Goal: Browse casually

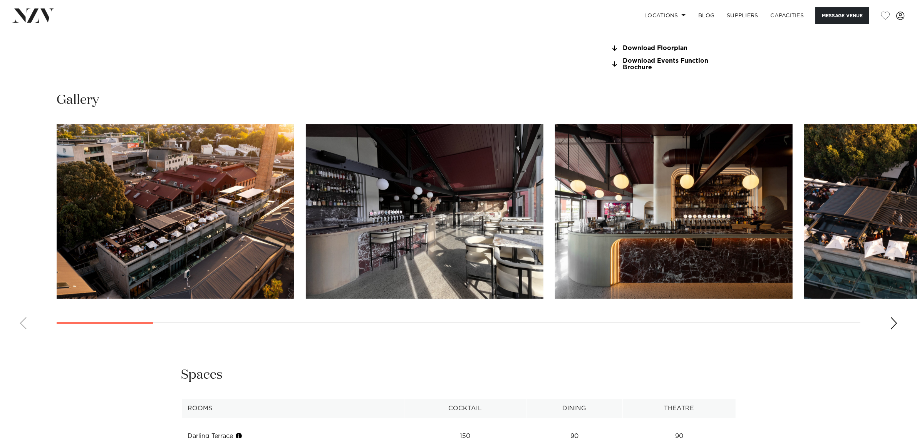
scroll to position [818, 0]
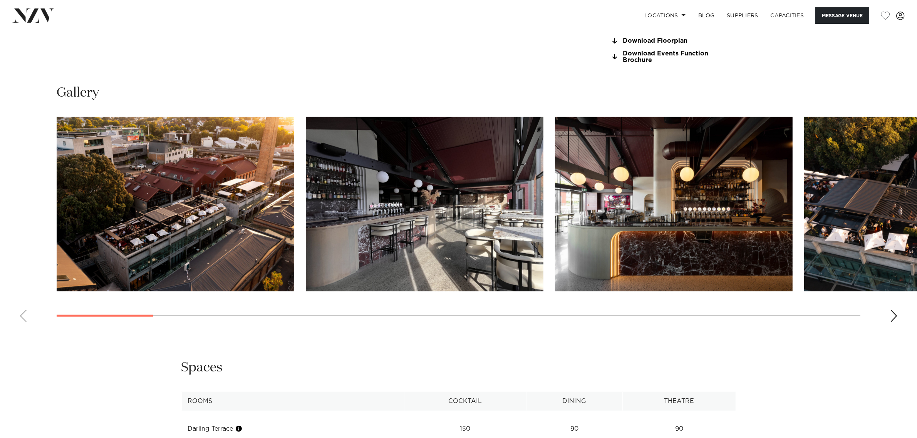
click at [893, 317] on div "Next slide" at bounding box center [894, 316] width 8 height 12
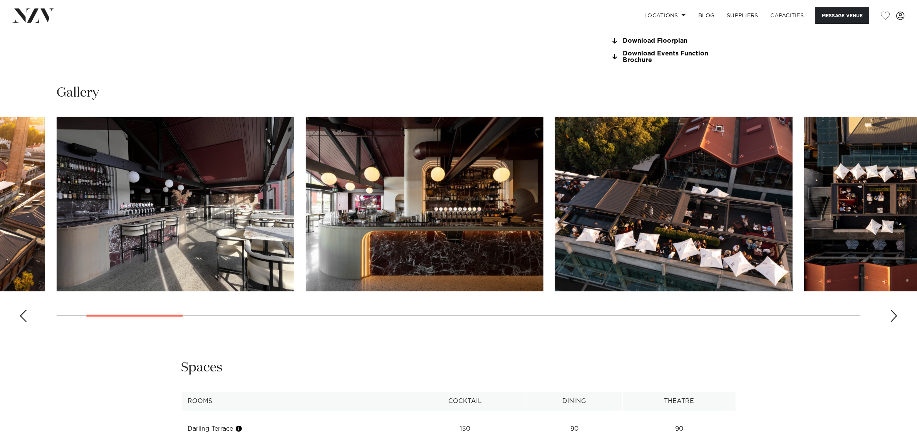
click at [893, 317] on div "Next slide" at bounding box center [894, 316] width 8 height 12
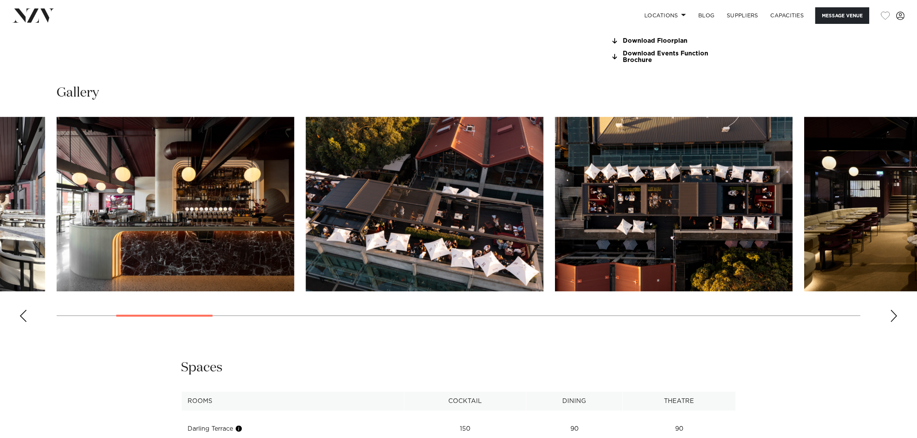
click at [893, 317] on div "Next slide" at bounding box center [894, 316] width 8 height 12
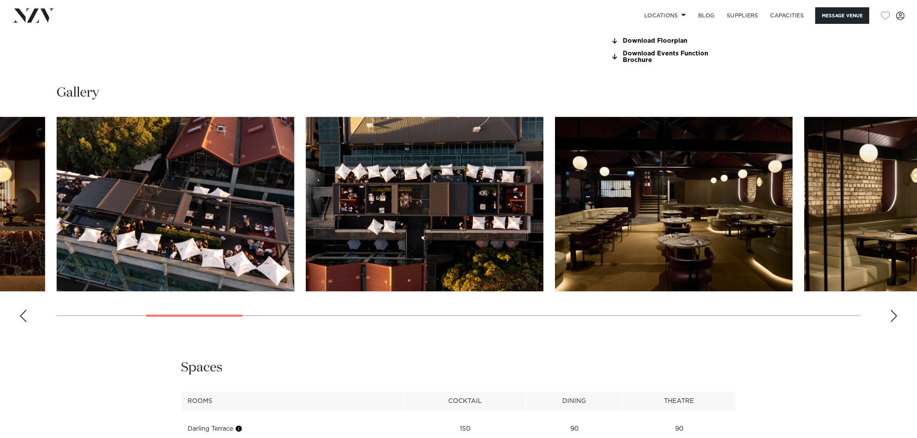
click at [893, 317] on div "Next slide" at bounding box center [894, 316] width 8 height 12
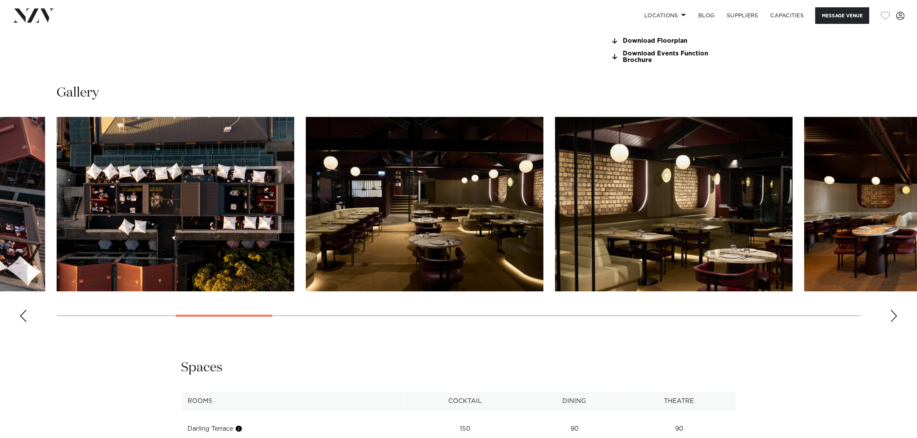
click at [893, 317] on div "Next slide" at bounding box center [894, 316] width 8 height 12
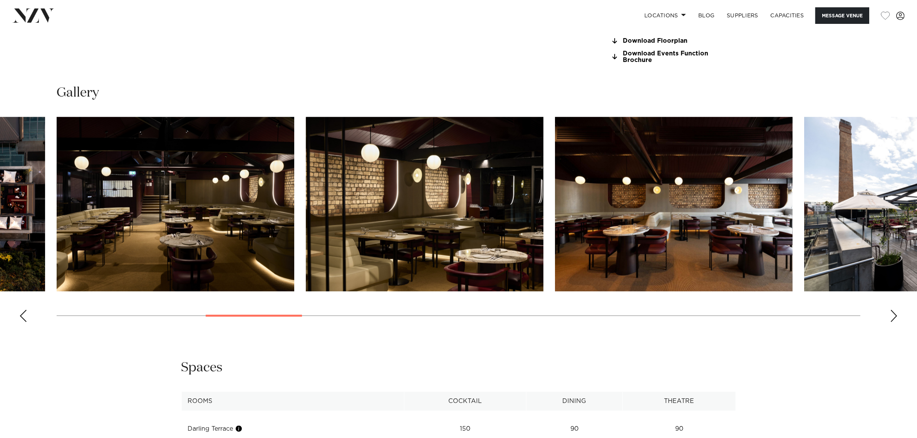
click at [893, 317] on div "Next slide" at bounding box center [894, 316] width 8 height 12
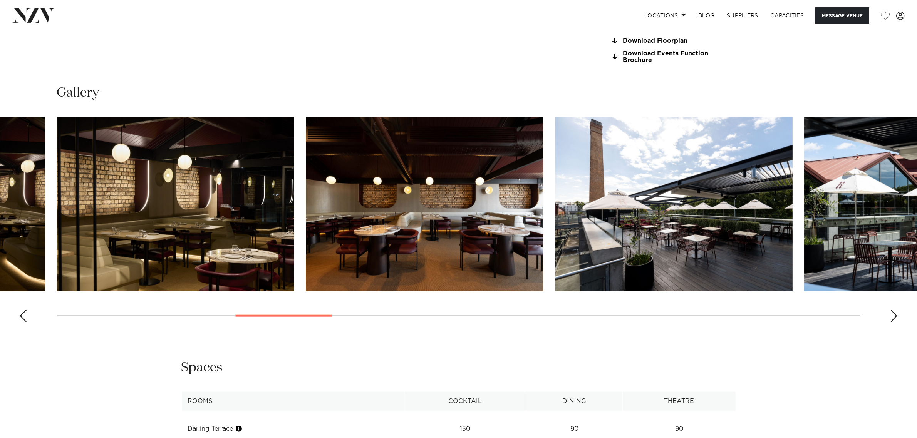
click at [893, 317] on div "Next slide" at bounding box center [894, 316] width 8 height 12
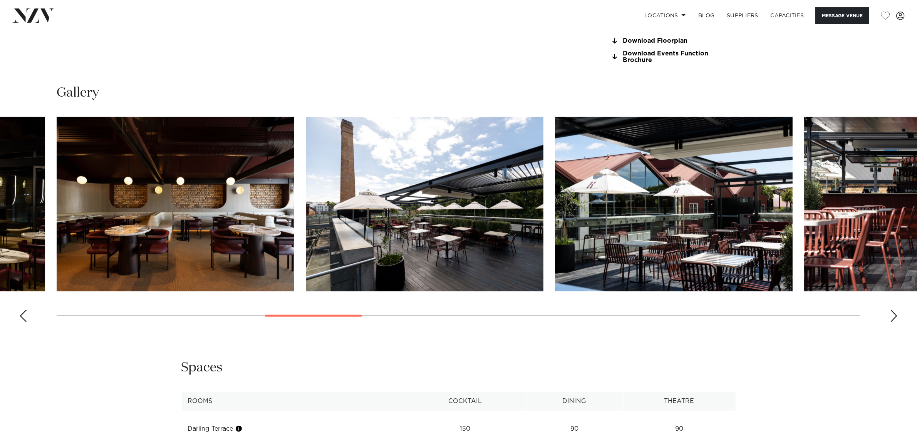
click at [893, 317] on div "Next slide" at bounding box center [894, 316] width 8 height 12
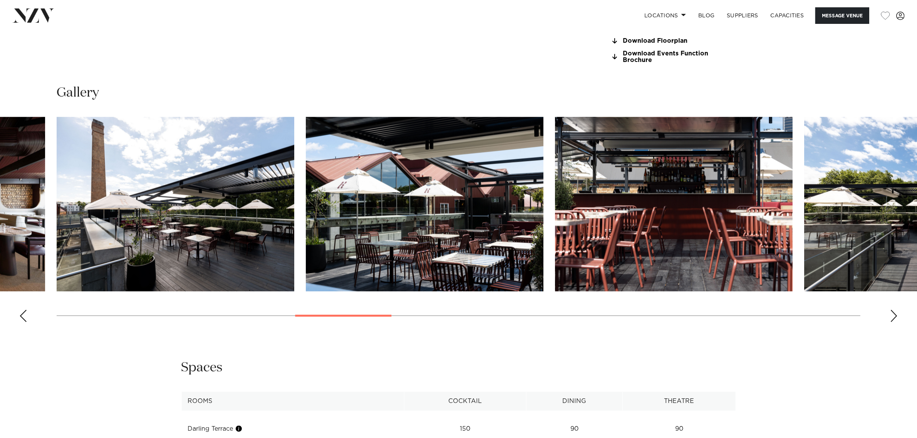
click at [893, 317] on div "Next slide" at bounding box center [894, 316] width 8 height 12
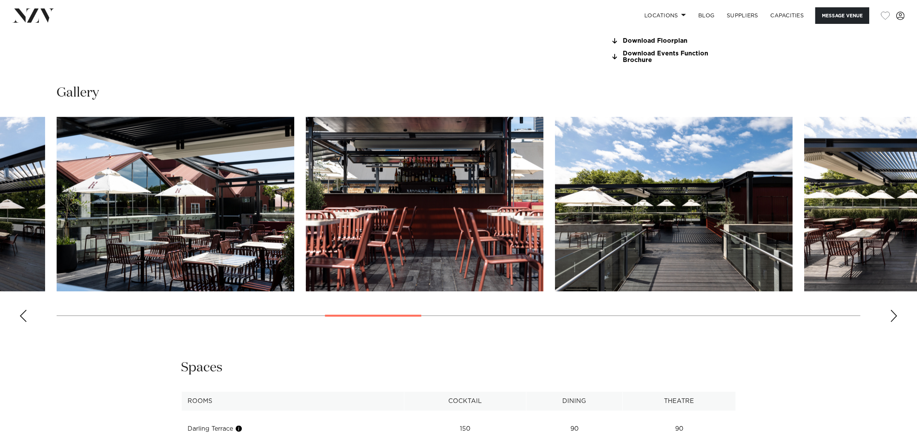
click at [893, 317] on div "Next slide" at bounding box center [894, 316] width 8 height 12
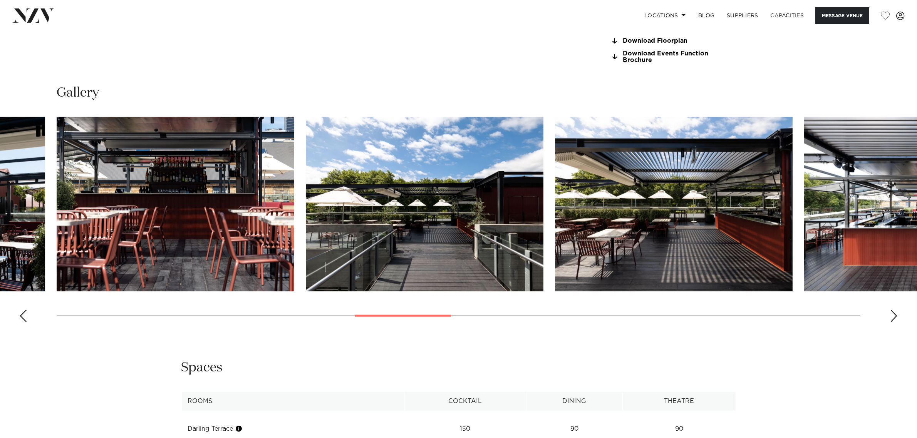
click at [893, 317] on div "Next slide" at bounding box center [894, 316] width 8 height 12
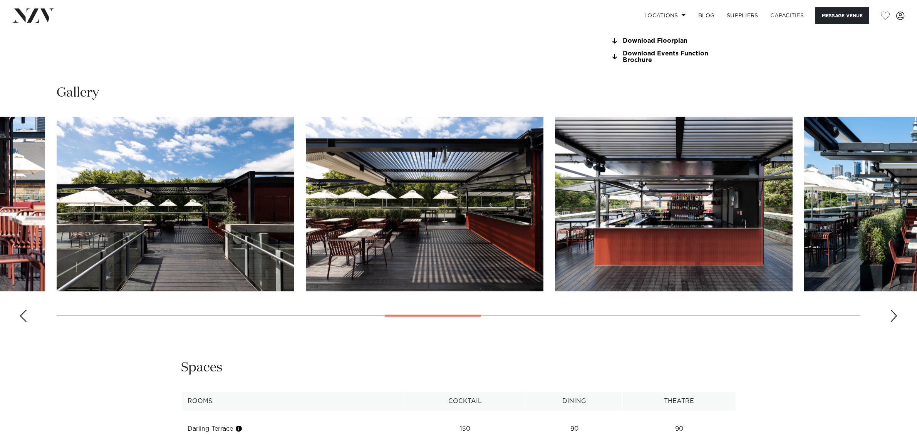
click at [894, 317] on div "Next slide" at bounding box center [894, 316] width 8 height 12
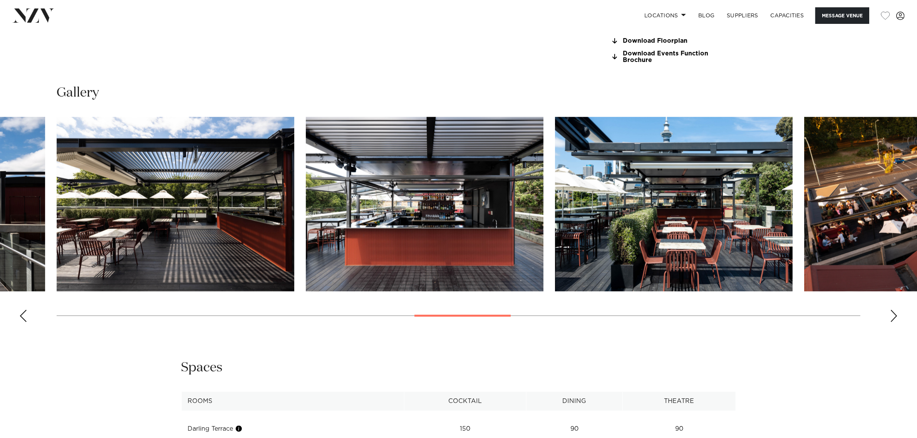
click at [894, 317] on div "Next slide" at bounding box center [894, 316] width 8 height 12
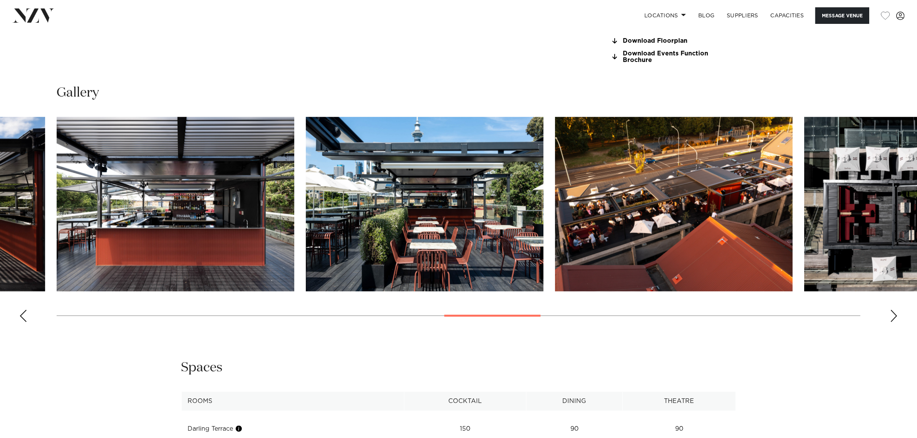
click at [894, 317] on div "Next slide" at bounding box center [894, 316] width 8 height 12
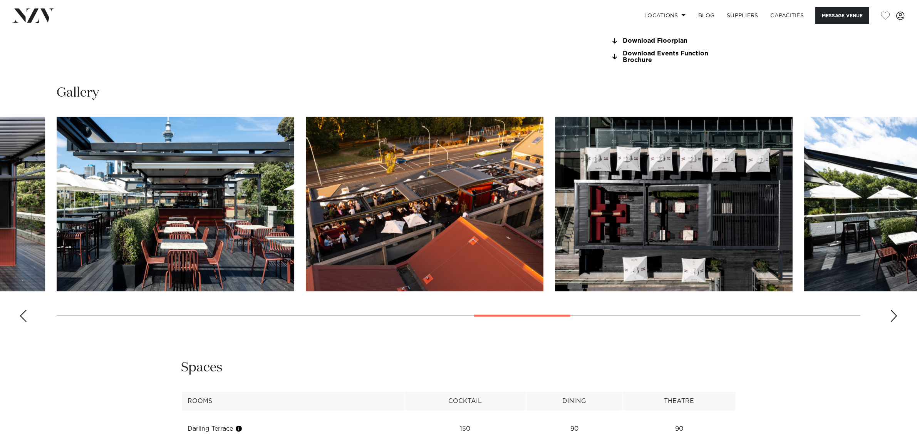
click at [894, 317] on div "Next slide" at bounding box center [894, 316] width 8 height 12
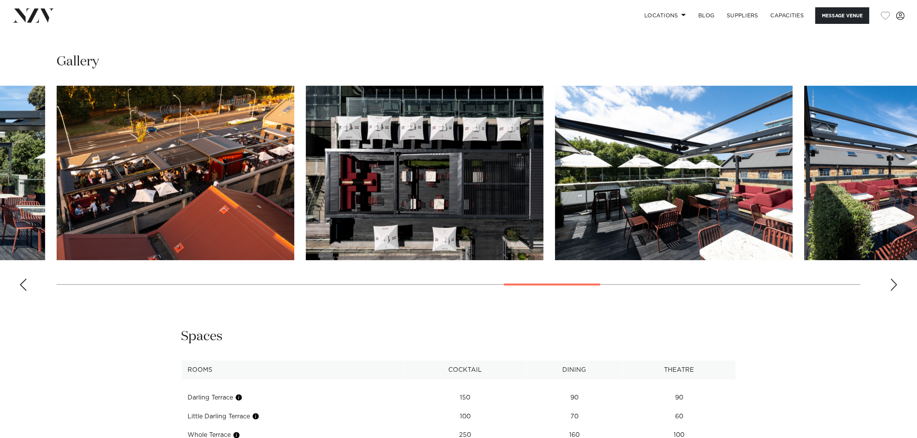
scroll to position [530, 0]
